Goal: Go to known website: Access a specific website the user already knows

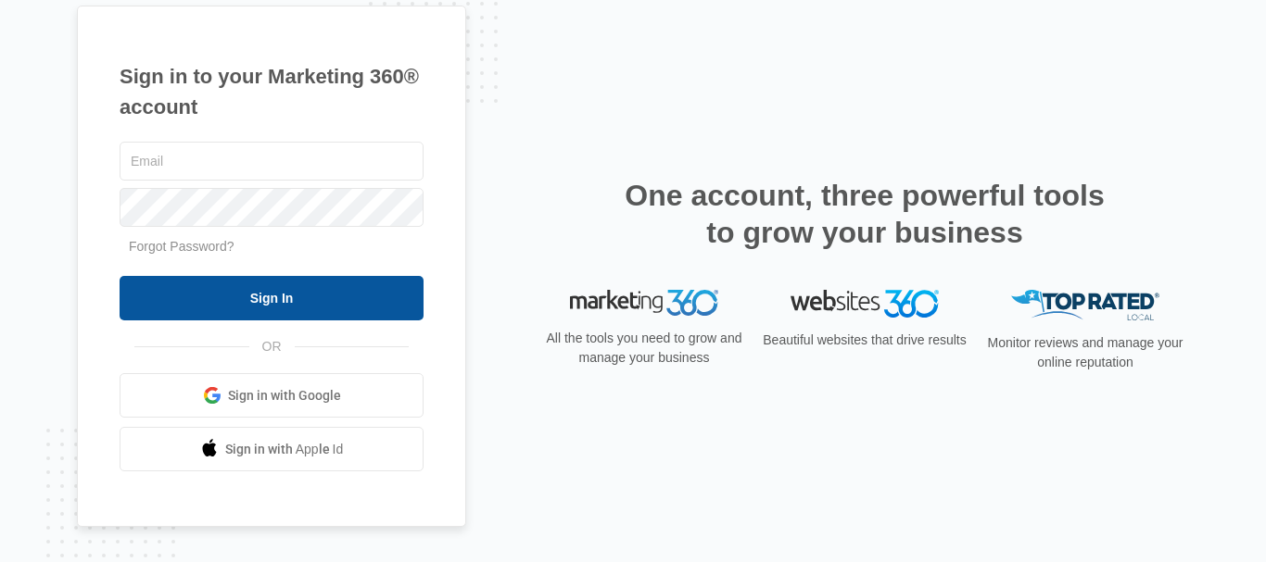
type input "[EMAIL_ADDRESS][DOMAIN_NAME]"
click at [358, 297] on input "Sign In" at bounding box center [272, 298] width 304 height 44
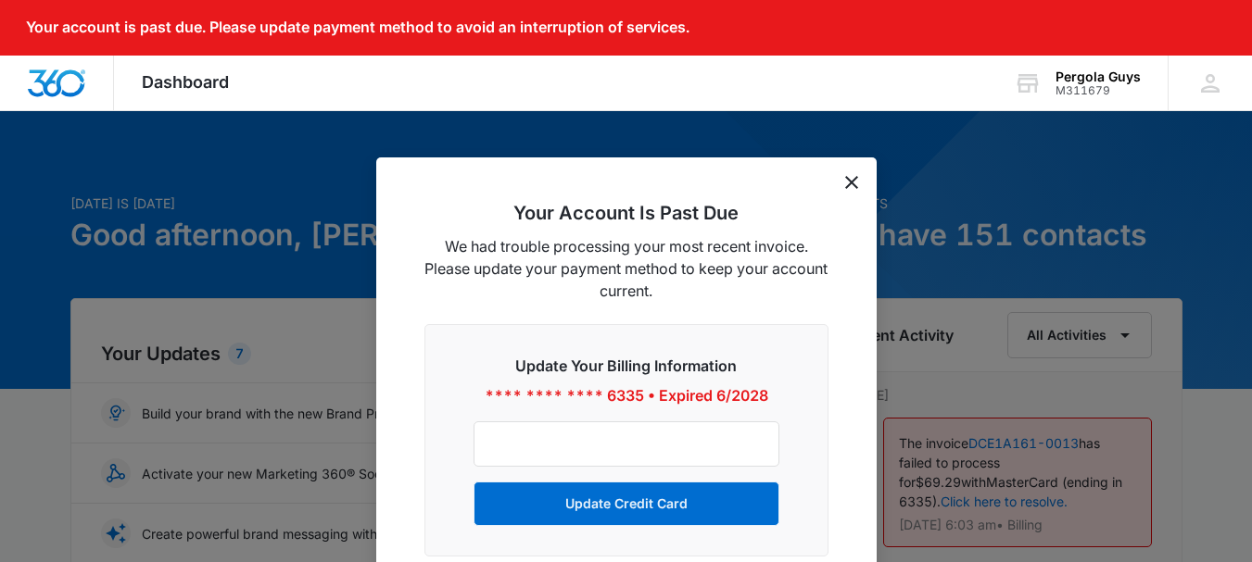
click at [851, 195] on div "Your Account Is Past Due We had trouble processing your most recent invoice. Pl…" at bounding box center [626, 383] width 500 height 451
click at [849, 188] on icon "dismiss this dialog" at bounding box center [851, 182] width 13 height 13
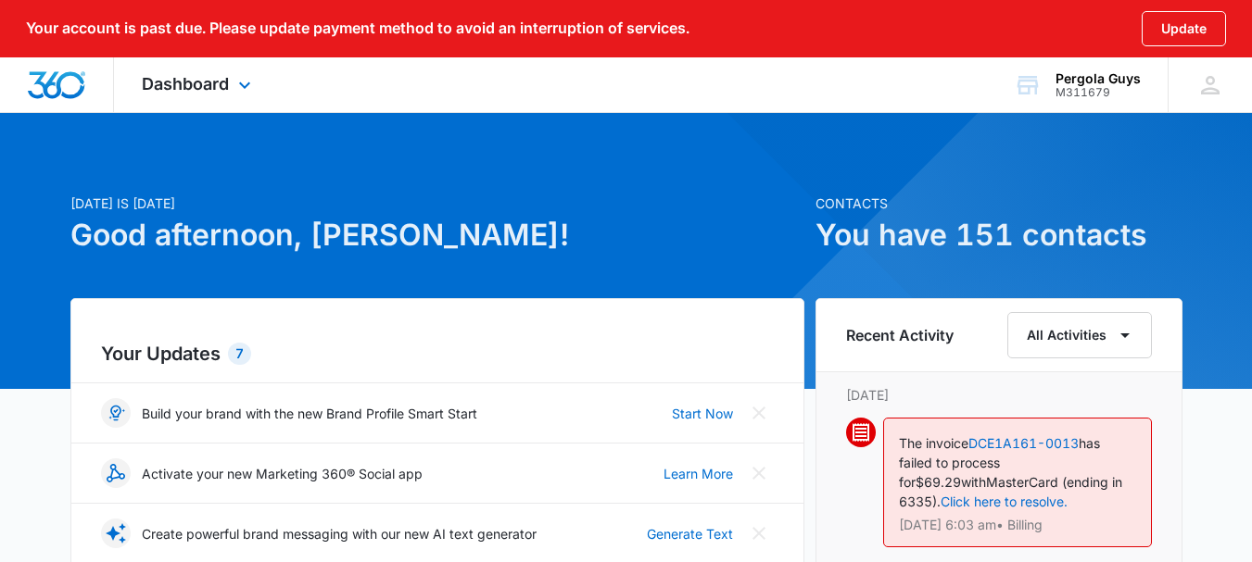
click at [208, 95] on div "Dashboard Apps Reputation Websites Forms CRM Email Social POS Content Ads Intel…" at bounding box center [199, 84] width 170 height 55
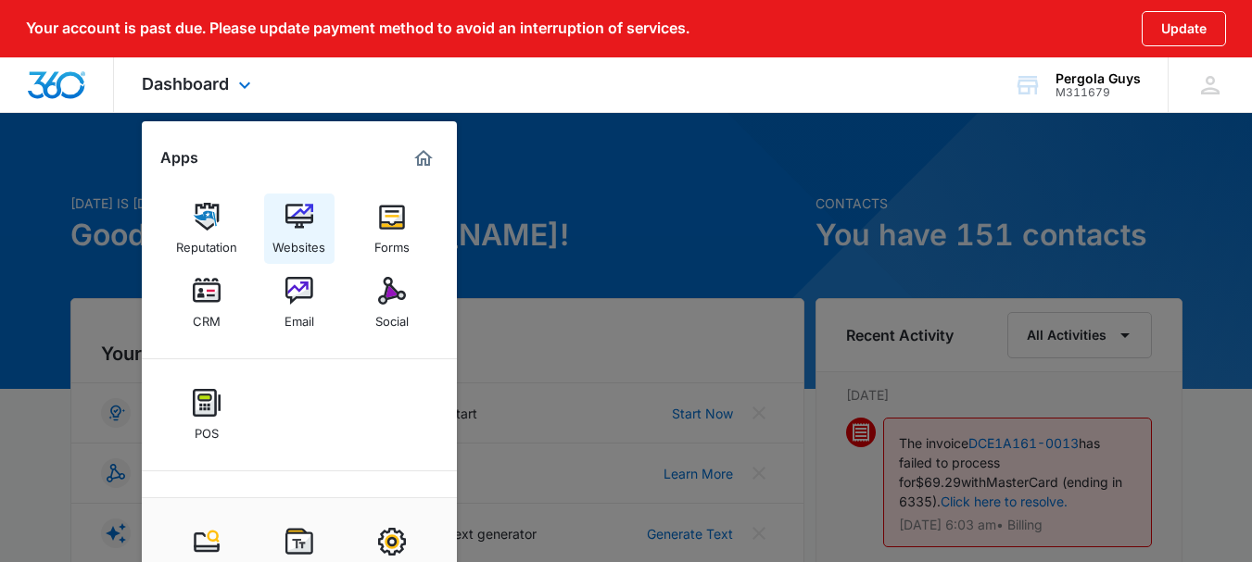
click at [291, 235] on div "Websites" at bounding box center [298, 243] width 53 height 24
